Goal: Check status

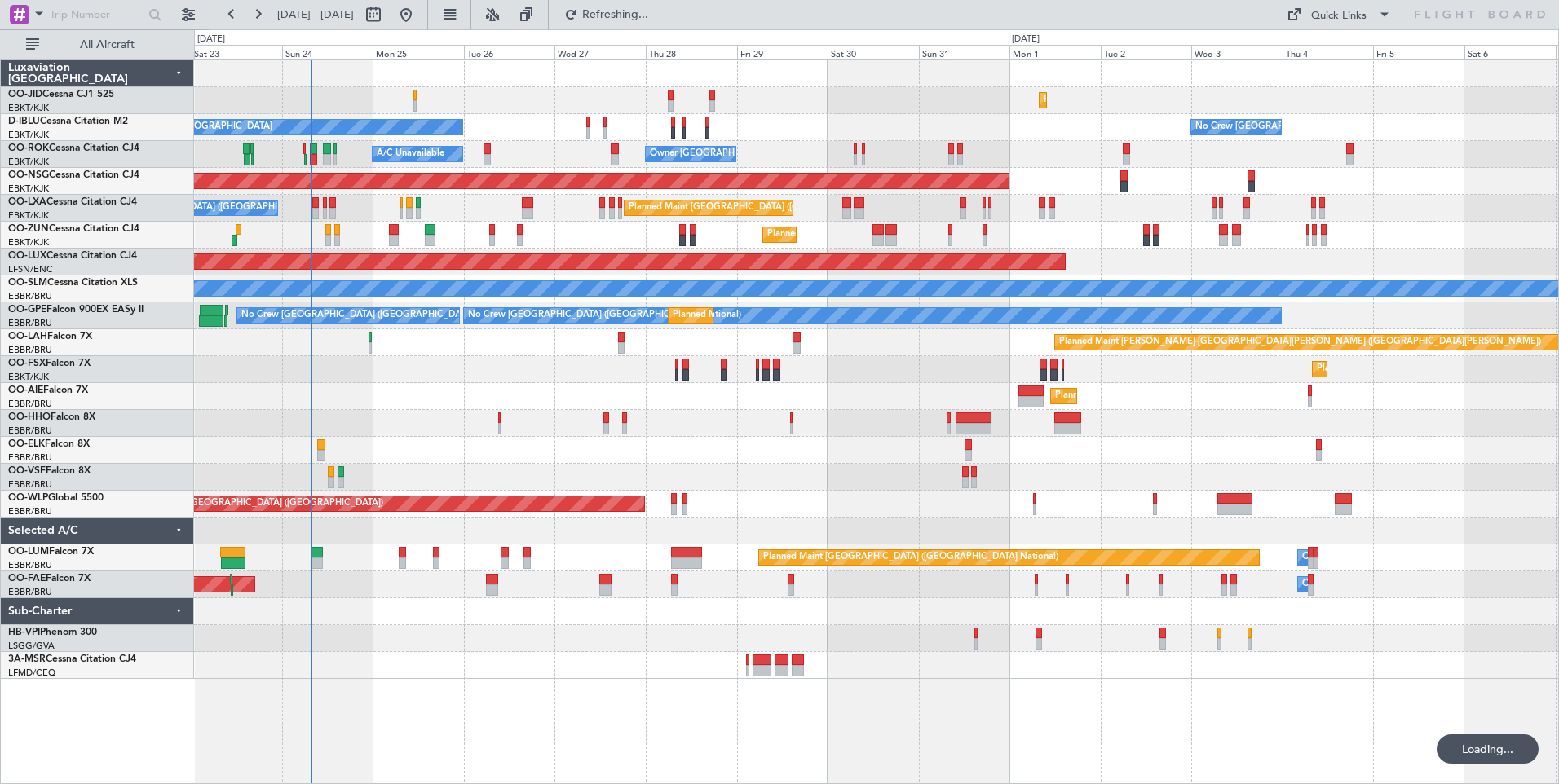
click at [521, 454] on div "Planned Maint Kortrijk-[GEOGRAPHIC_DATA] Planned Maint [GEOGRAPHIC_DATA] ([GEOG…" at bounding box center [876, 370] width 1364 height 619
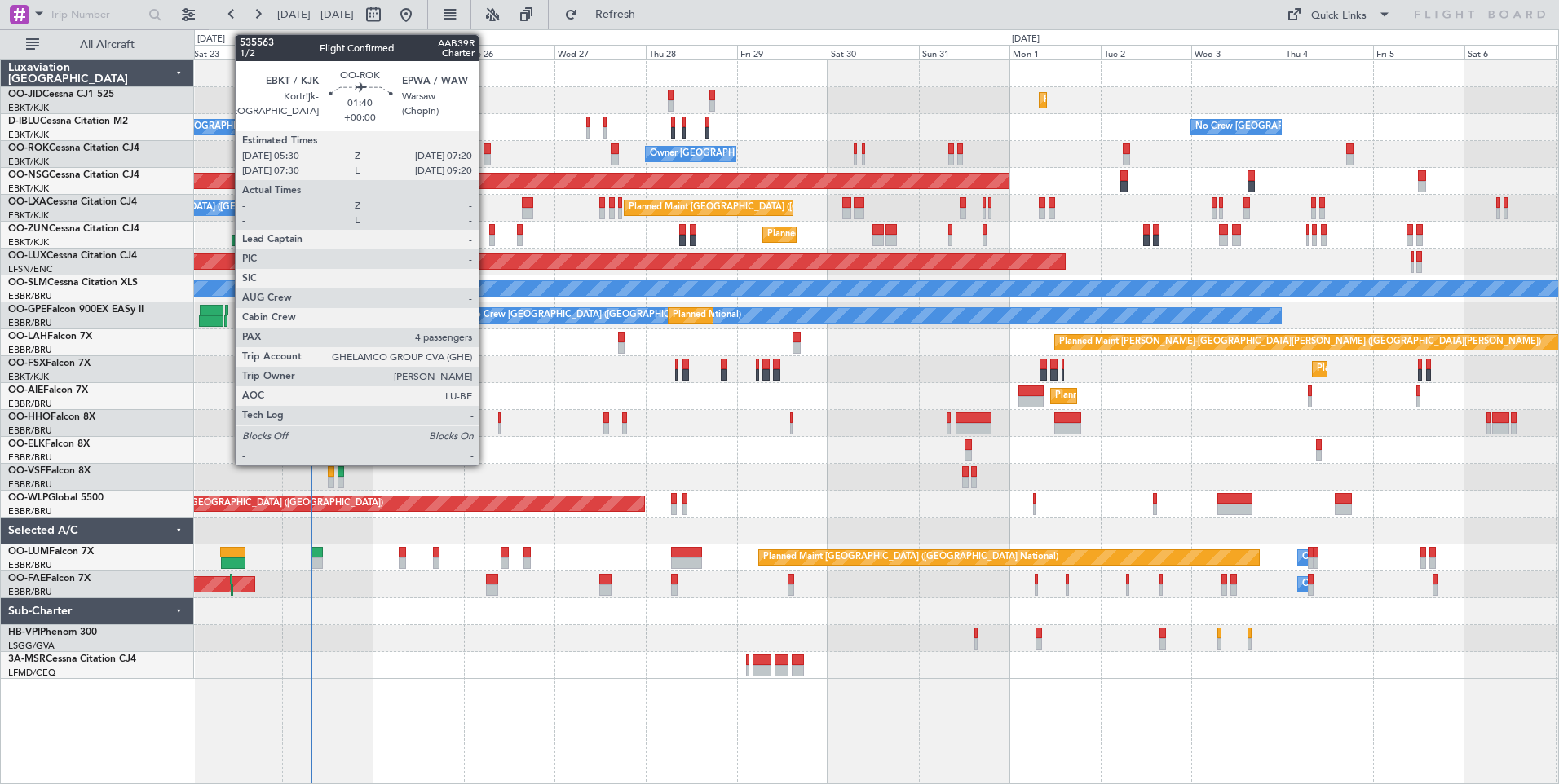
click at [486, 164] on div at bounding box center [487, 160] width 7 height 11
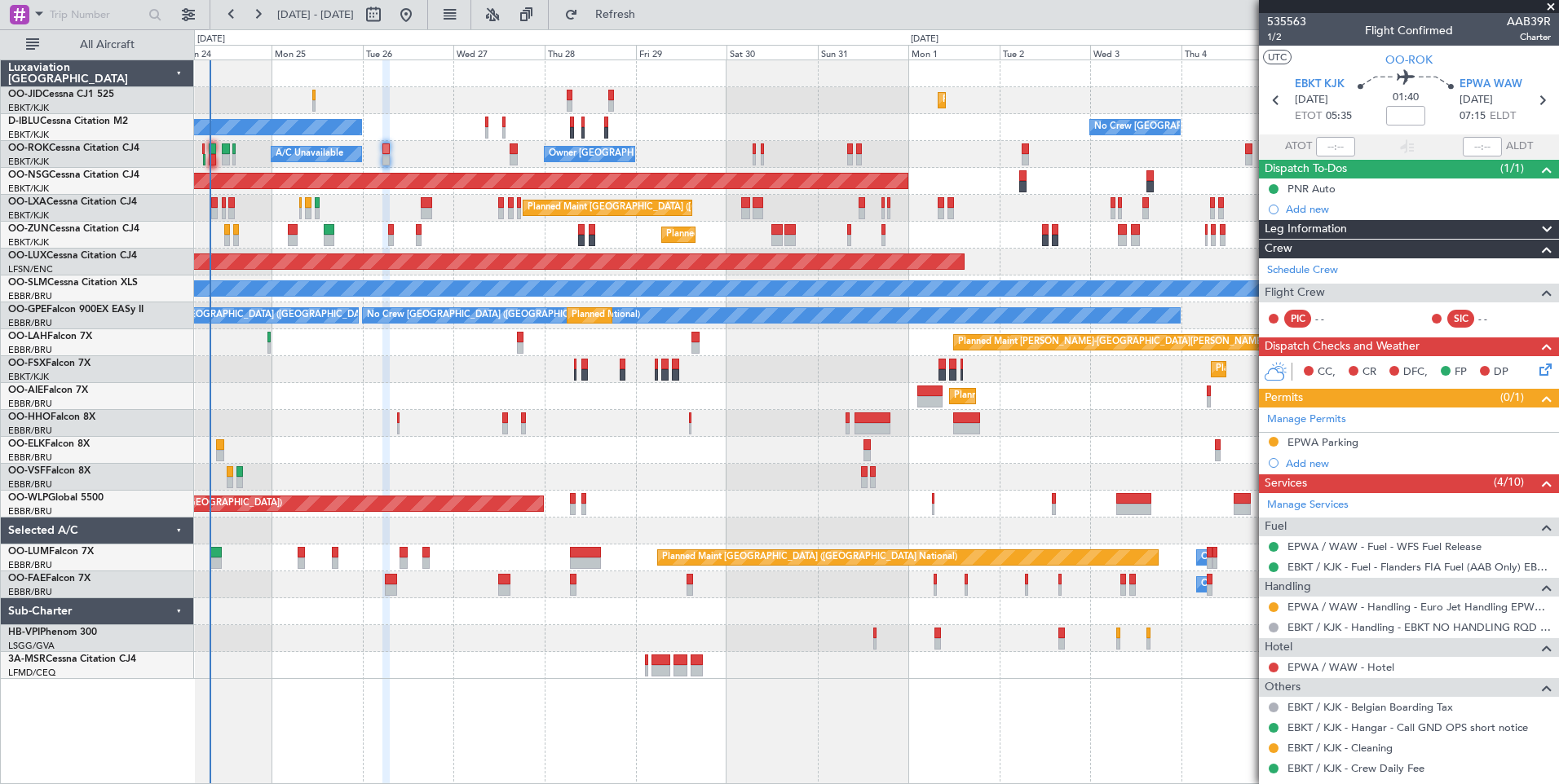
click at [713, 496] on div "Planned Maint Kortrijk-[GEOGRAPHIC_DATA] Planned Maint [GEOGRAPHIC_DATA] ([GEOG…" at bounding box center [876, 370] width 1364 height 619
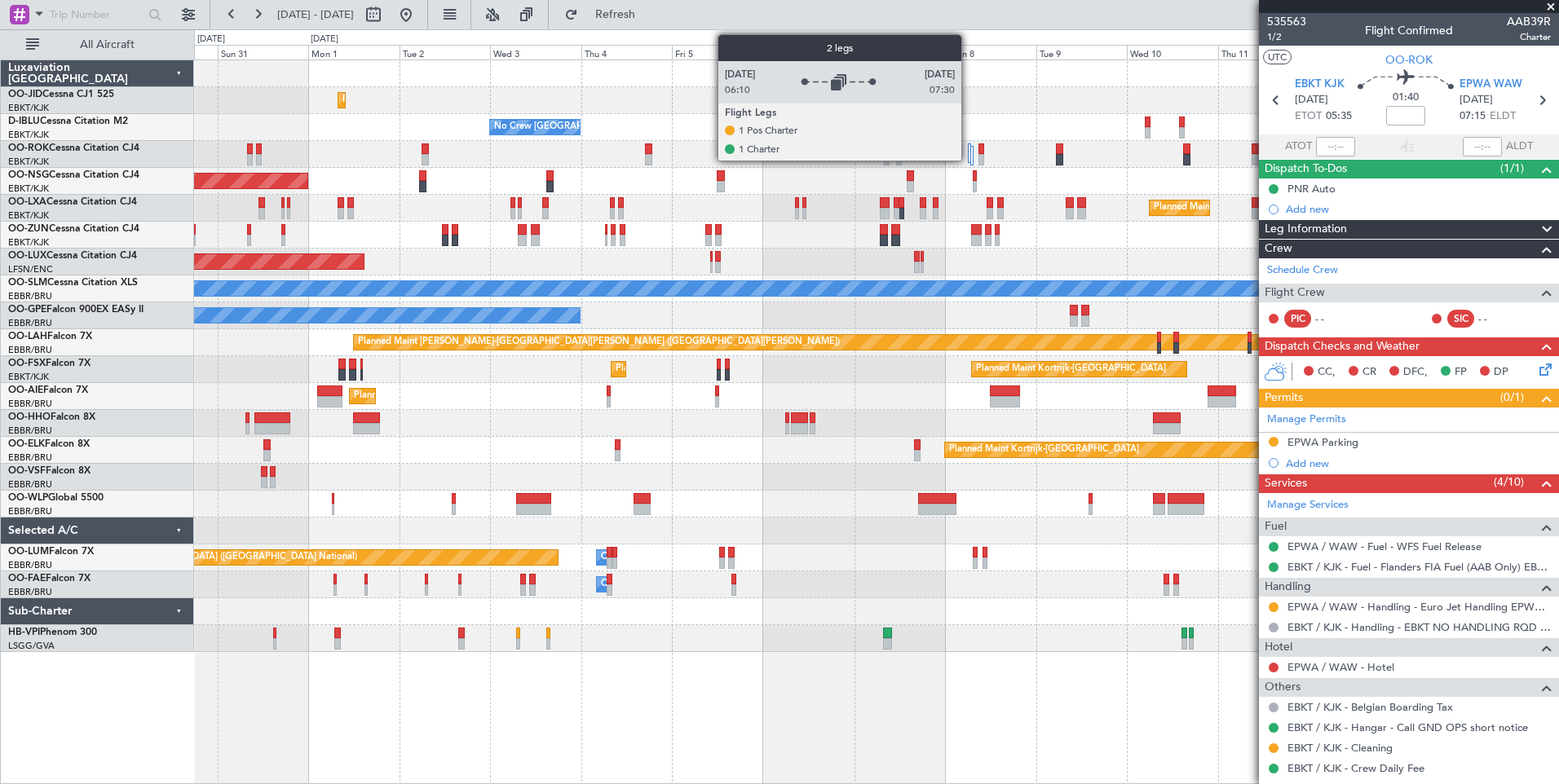
click at [969, 150] on div at bounding box center [969, 153] width 3 height 20
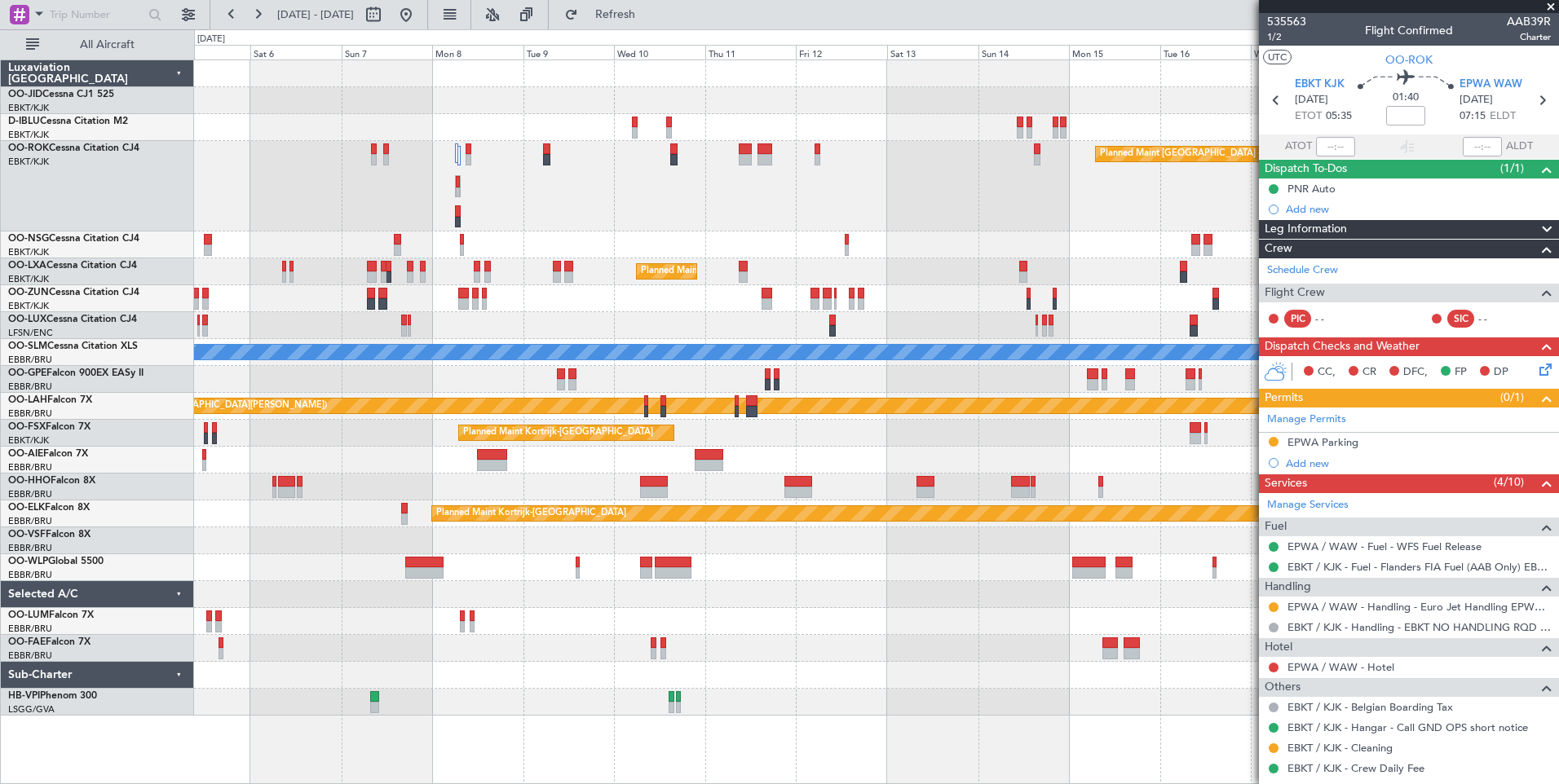
click at [568, 327] on div "No Crew [GEOGRAPHIC_DATA] ([GEOGRAPHIC_DATA] National) Planned Maint [GEOGRAPHI…" at bounding box center [876, 388] width 1364 height 656
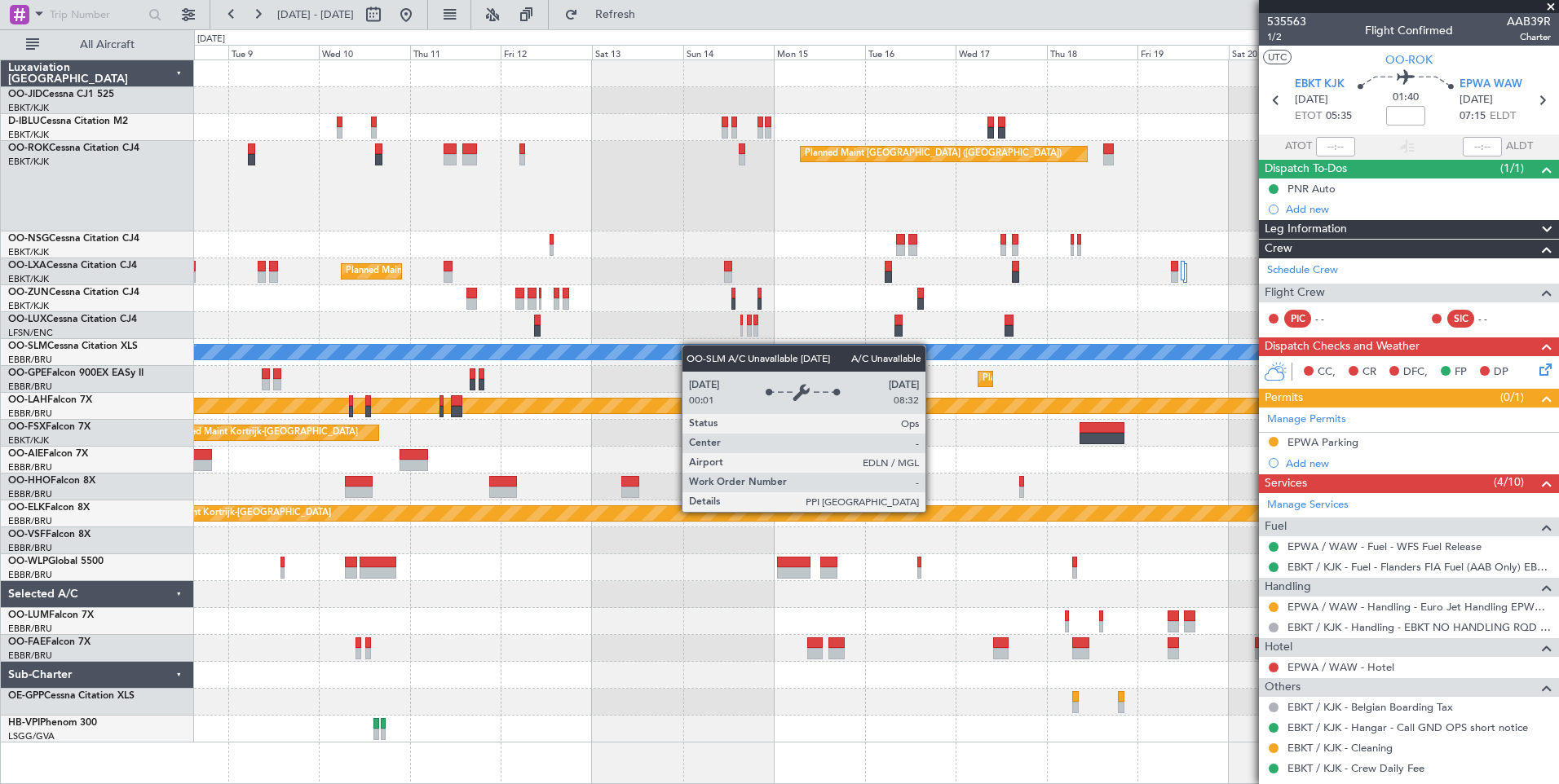
click at [595, 357] on div "Planned Maint Kortrijk-[GEOGRAPHIC_DATA] null [GEOGRAPHIC_DATA]-[GEOGRAPHIC_DAT…" at bounding box center [876, 402] width 1364 height 683
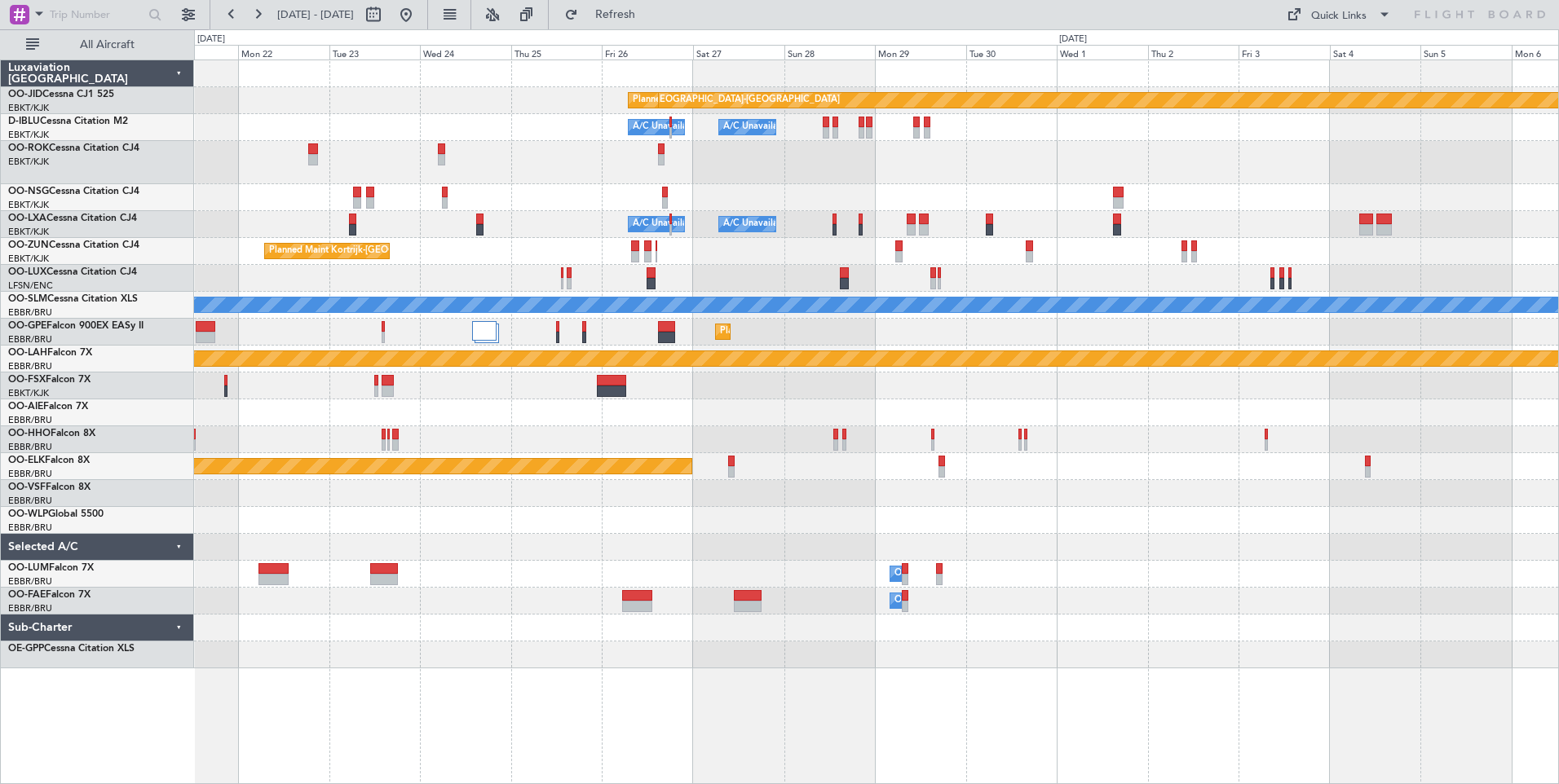
click at [465, 385] on div "null [GEOGRAPHIC_DATA]-[GEOGRAPHIC_DATA] Planned Maint [GEOGRAPHIC_DATA]-[GEOGR…" at bounding box center [876, 364] width 1364 height 608
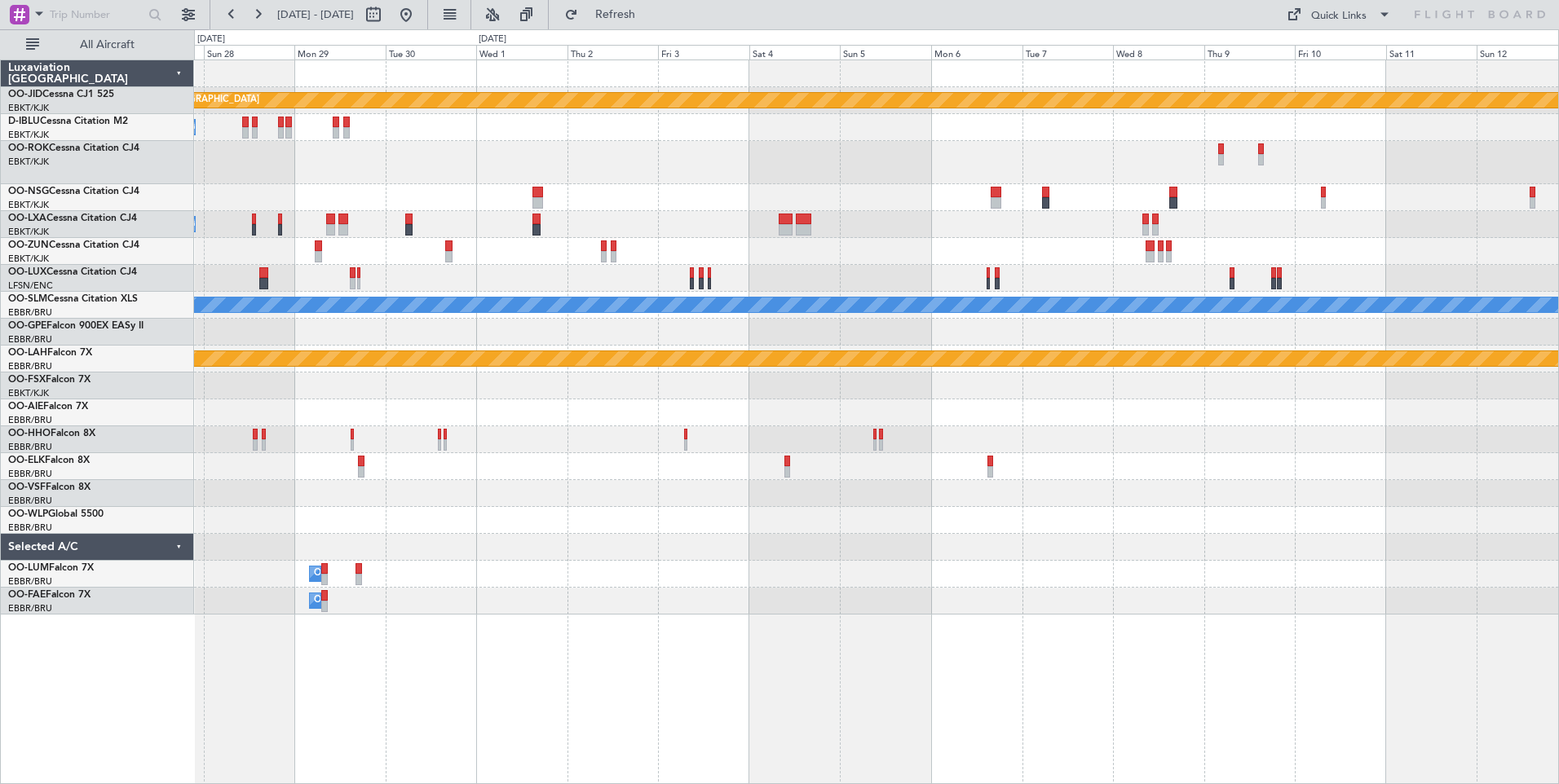
click at [779, 333] on div "null [GEOGRAPHIC_DATA]-[GEOGRAPHIC_DATA] Planned Maint [GEOGRAPHIC_DATA]-[GEOGR…" at bounding box center [876, 337] width 1364 height 554
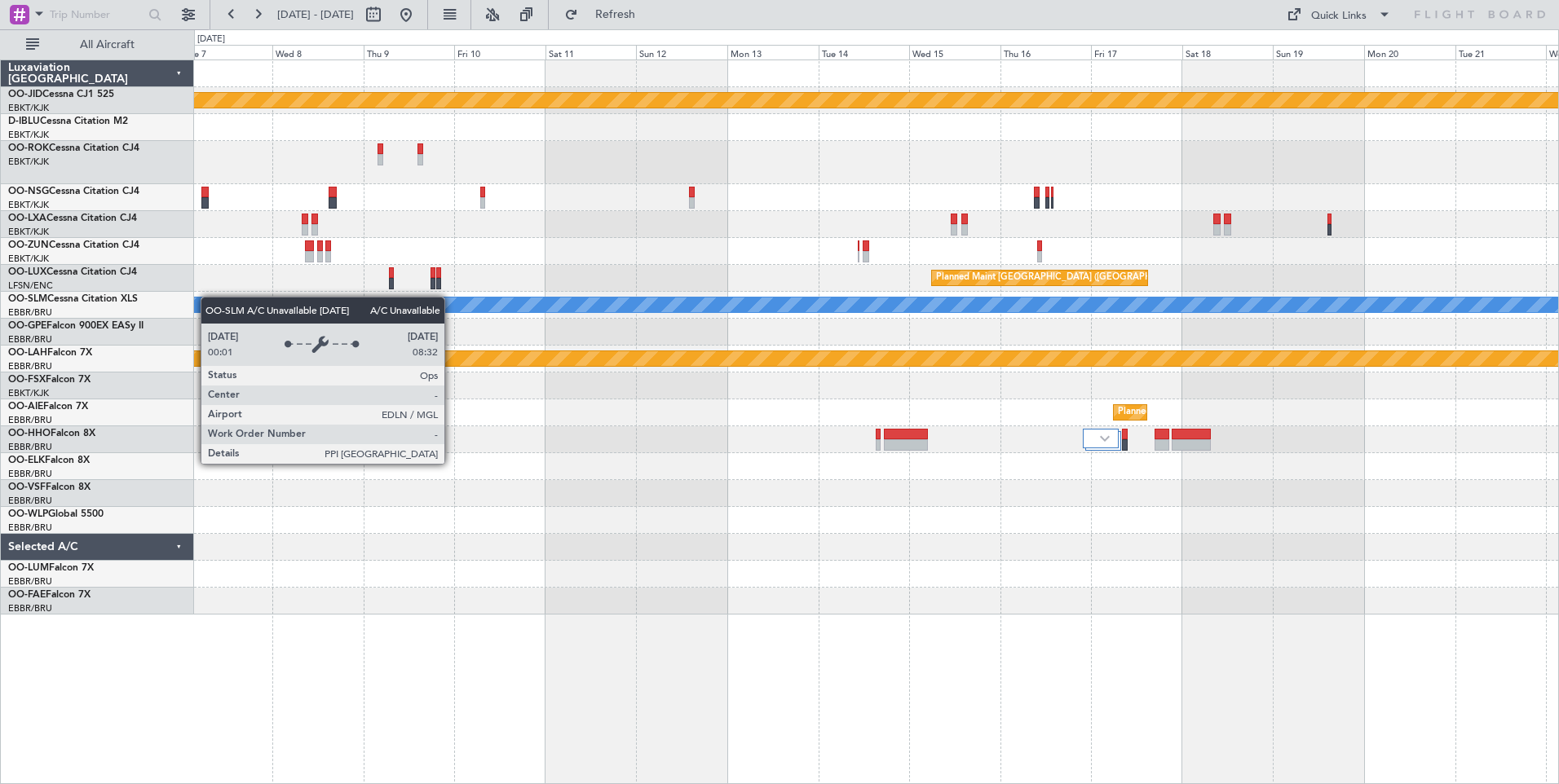
click at [202, 299] on div "null [GEOGRAPHIC_DATA]-[GEOGRAPHIC_DATA] Planned Maint [GEOGRAPHIC_DATA] ([GEOG…" at bounding box center [876, 337] width 1364 height 554
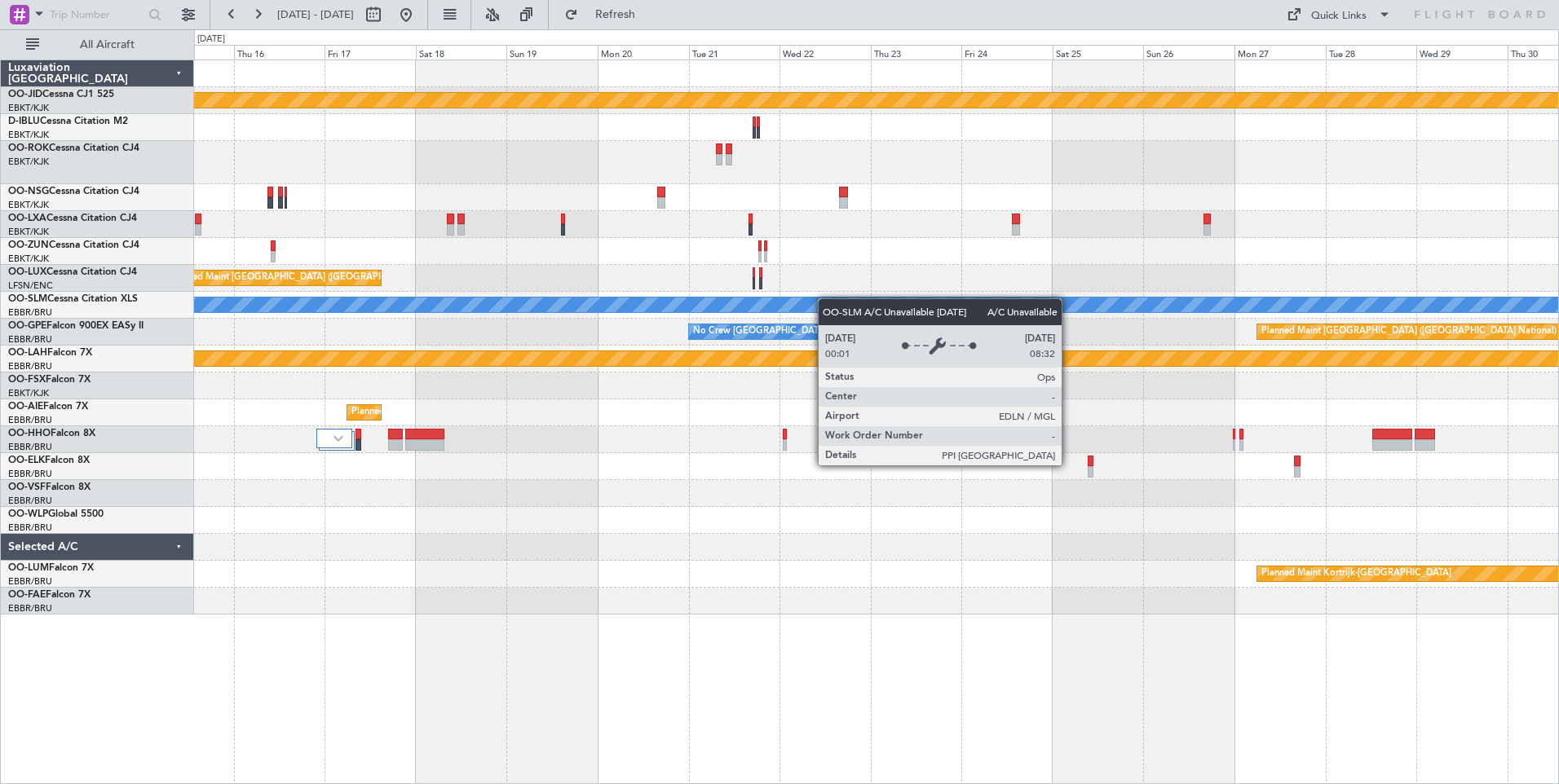
click at [576, 309] on div "null [GEOGRAPHIC_DATA]-[GEOGRAPHIC_DATA] Planned Maint [GEOGRAPHIC_DATA] ([GEOG…" at bounding box center [876, 337] width 1364 height 554
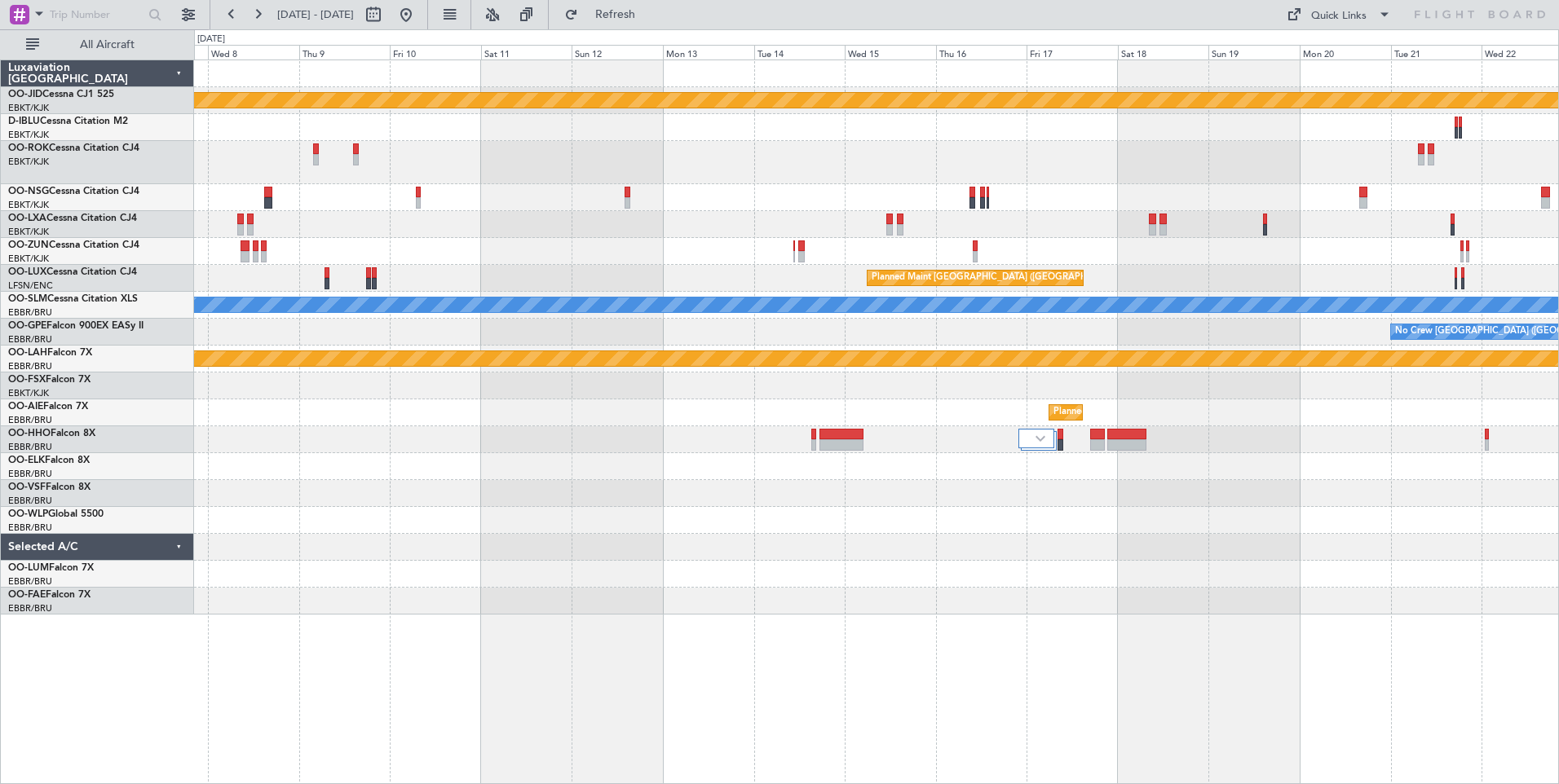
click at [1137, 333] on div "null [GEOGRAPHIC_DATA]-[GEOGRAPHIC_DATA] Planned Maint [GEOGRAPHIC_DATA] ([GEOG…" at bounding box center [876, 337] width 1364 height 554
click at [419, 23] on button at bounding box center [406, 15] width 26 height 26
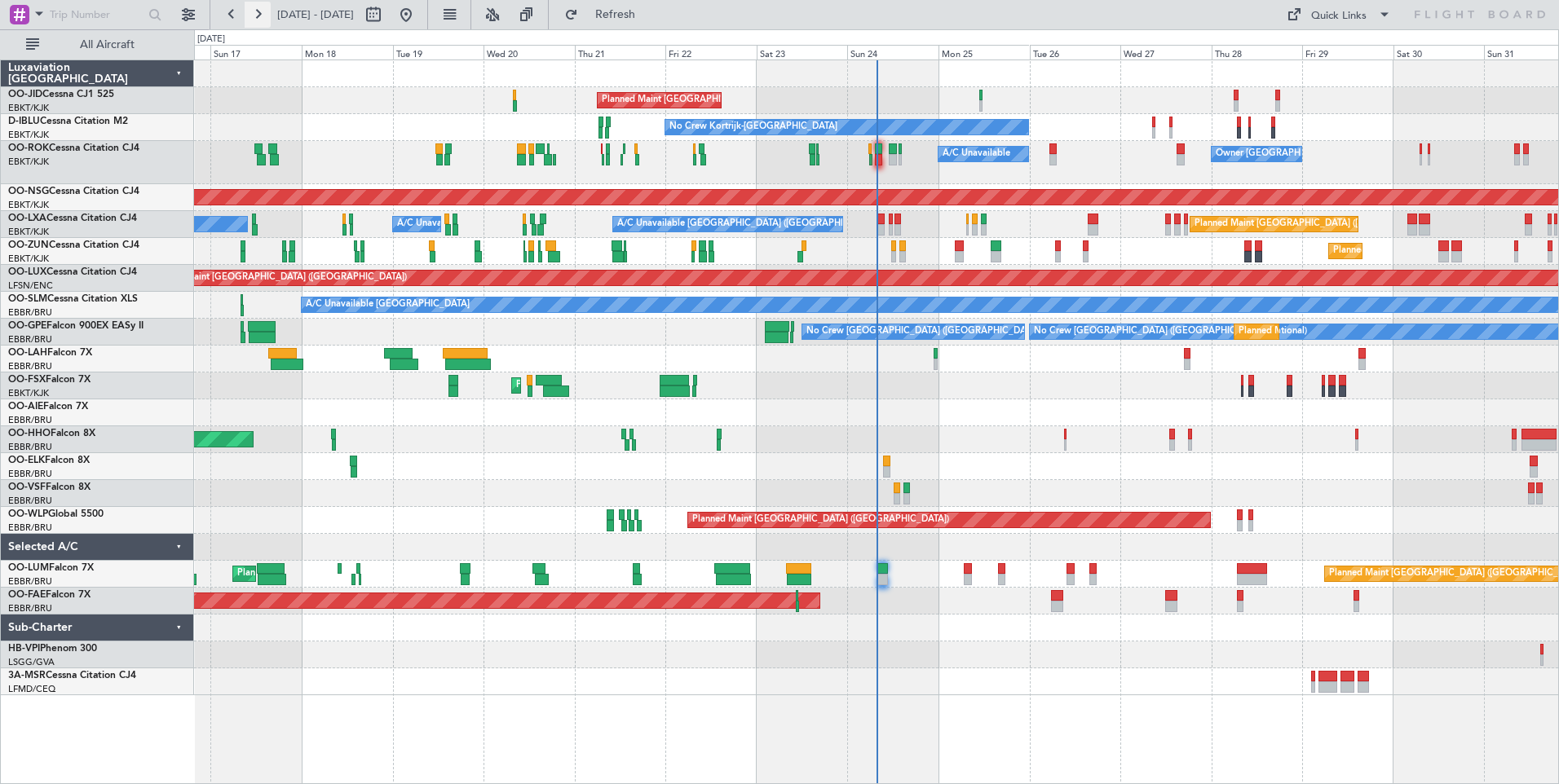
click at [267, 16] on button at bounding box center [258, 15] width 26 height 26
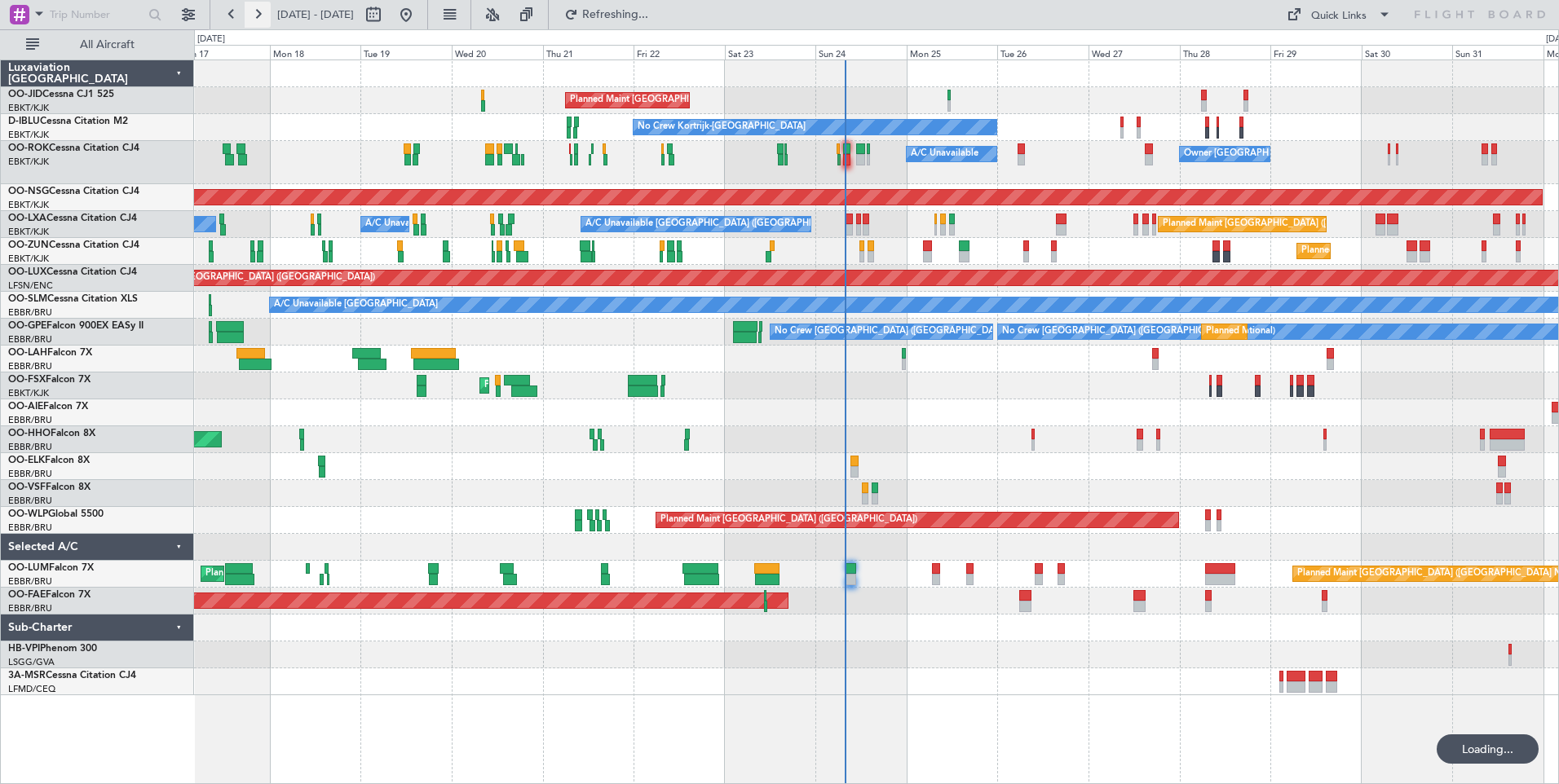
click at [267, 16] on button at bounding box center [258, 15] width 26 height 26
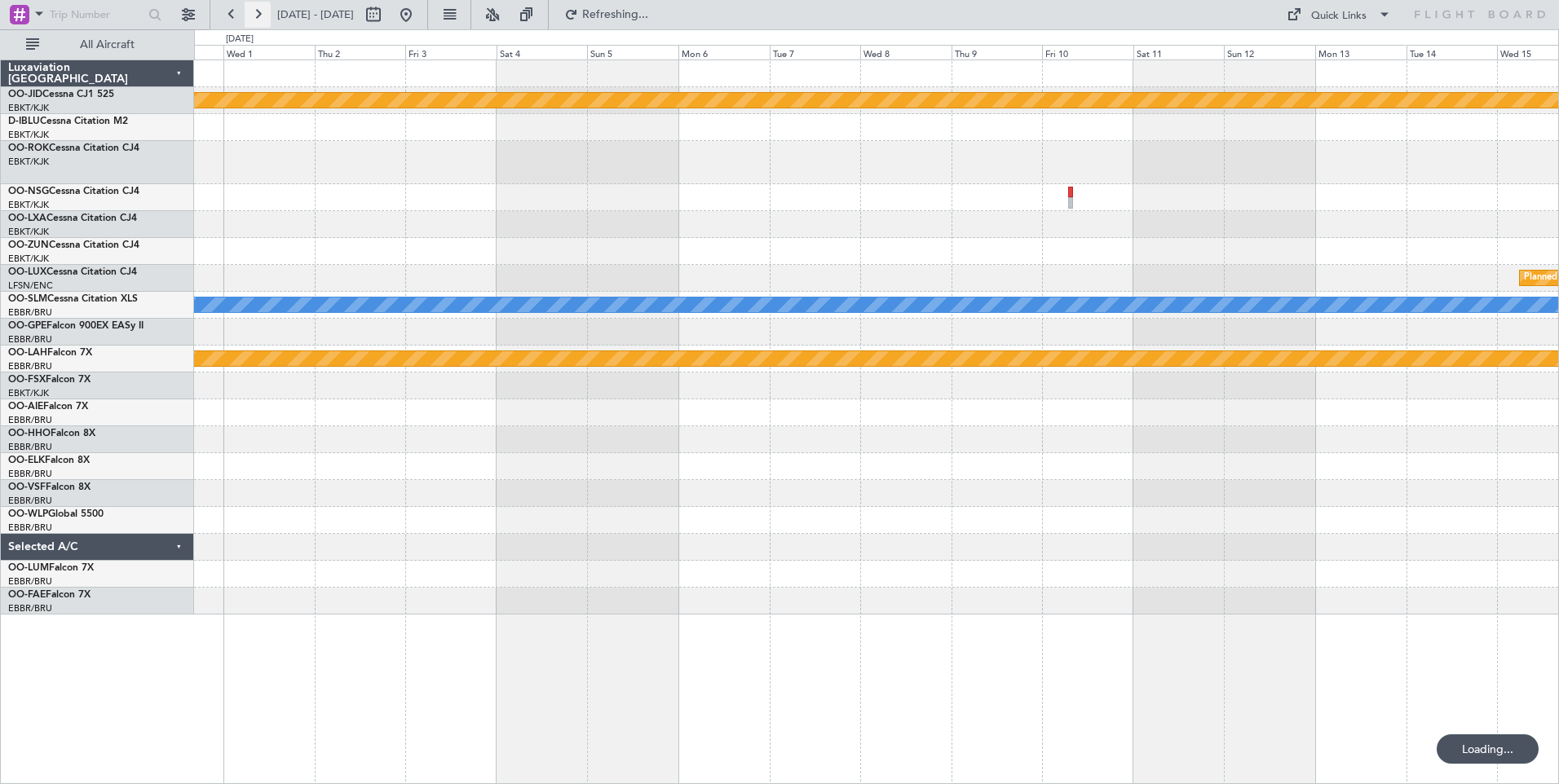
click at [267, 16] on button at bounding box center [258, 15] width 26 height 26
